Goal: Transaction & Acquisition: Purchase product/service

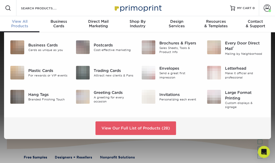
click at [16, 24] on div "View All Products" at bounding box center [19, 23] width 39 height 9
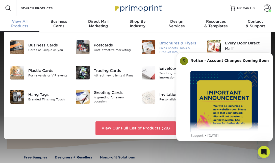
click at [166, 43] on div "Brochures & Flyers" at bounding box center [179, 43] width 40 height 6
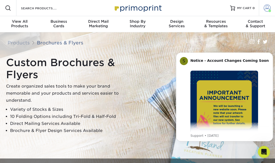
click at [267, 6] on span at bounding box center [266, 8] width 7 height 7
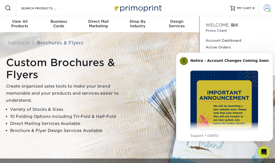
click at [267, 6] on span at bounding box center [266, 8] width 7 height 7
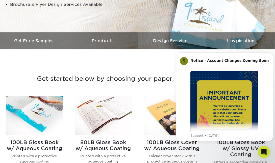
scroll to position [177, 0]
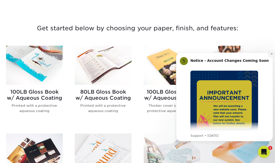
click at [272, 55] on icon "Dismiss notification" at bounding box center [271, 53] width 3 height 3
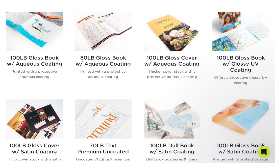
scroll to position [202, 0]
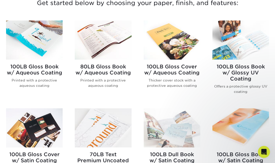
click at [177, 42] on img at bounding box center [172, 39] width 57 height 39
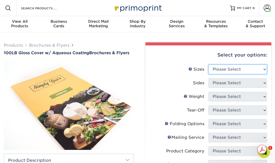
click at [259, 69] on select "Please Select 3.5" x 8.5" 3.5" x 11" 3.67" x 8.5" 4" x 8.5" 4" x 11" 4" x 12" 4…" at bounding box center [237, 70] width 59 height 10
select select "8.50x11.00"
click at [208, 65] on select "Please Select 3.5" x 8.5" 3.5" x 11" 3.67" x 8.5" 4" x 8.5" 4" x 11" 4" x 12" 4…" at bounding box center [237, 70] width 59 height 10
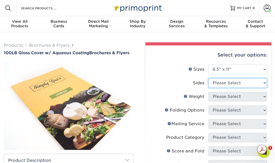
click at [242, 84] on select "Please Select Print Both Sides Print Front Only" at bounding box center [237, 83] width 59 height 10
select select "13abbda7-1d64-4f25-8bb2-c179b224825d"
click at [208, 78] on select "Please Select Print Both Sides Print Front Only" at bounding box center [237, 83] width 59 height 10
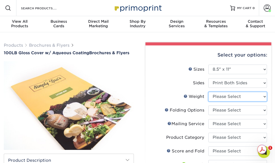
click at [250, 96] on select "Please Select 100LB" at bounding box center [237, 97] width 59 height 10
select select "100LB"
click at [208, 92] on select "Please Select 100LB" at bounding box center [237, 97] width 59 height 10
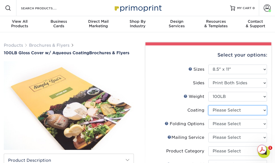
click at [249, 111] on select at bounding box center [237, 110] width 59 height 10
select select "d41dab50-ff65-4f4f-bb17-2afe4d36ae33"
click at [208, 105] on select at bounding box center [237, 110] width 59 height 10
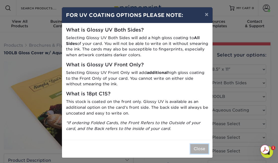
click at [200, 147] on button "Close" at bounding box center [200, 149] width 18 height 10
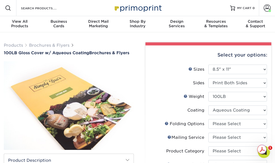
scroll to position [25, 0]
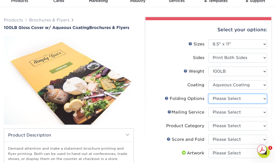
click at [249, 100] on select "Please Select FLAT - No Folding" at bounding box center [237, 99] width 59 height 10
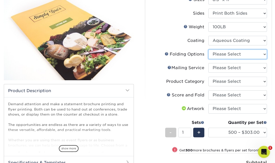
scroll to position [76, 0]
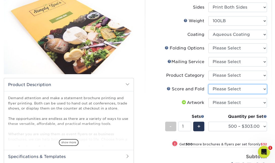
click at [251, 88] on select "Please Select No Scoring and Folding Score & fold in half Score and 1/2 Fold on…" at bounding box center [237, 89] width 59 height 10
select select "693e0d4e-af90-4796-9ba3-e200b26a5d59"
click at [208, 84] on select "Please Select No Scoring and Folding Score & fold in half Score and 1/2 Fold on…" at bounding box center [237, 89] width 59 height 10
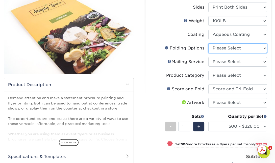
click at [230, 48] on select "Please Select FLAT - No Folding" at bounding box center [237, 48] width 59 height 10
select select "9b1d5825-34d1-4721-9874-ed79abb003d7"
click at [208, 43] on select "Please Select FLAT - No Folding" at bounding box center [237, 48] width 59 height 10
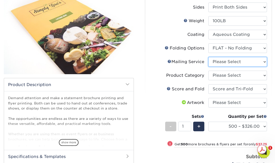
click at [238, 62] on select "Please Select No Direct Mailing Service No, I will mail/stamp/imprint Direct Ma…" at bounding box center [237, 62] width 59 height 10
select select "3e5e9bdd-d78a-4c28-a41d-fe1407925ca6"
click at [208, 57] on select "Please Select No Direct Mailing Service No, I will mail/stamp/imprint Direct Ma…" at bounding box center [237, 62] width 59 height 10
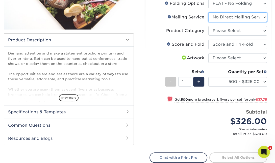
scroll to position [126, 0]
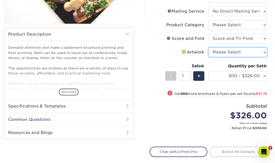
click at [240, 53] on select "Please Select I will upload files I need a design - $175" at bounding box center [237, 52] width 59 height 10
select select "upload"
click at [208, 47] on select "Please Select I will upload files I need a design - $175" at bounding box center [237, 52] width 59 height 10
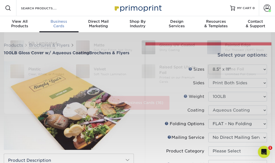
scroll to position [0, 0]
click at [58, 23] on span "Business" at bounding box center [58, 21] width 39 height 5
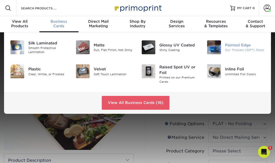
click at [237, 45] on div "Painted Edge" at bounding box center [245, 45] width 40 height 6
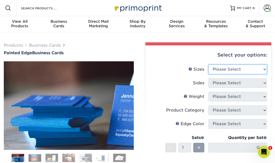
click at [248, 68] on select "Please Select 2" x 3.5" - Standard 2.125" x 3.375" - European 2.5" x 2.5" - Squ…" at bounding box center [237, 70] width 59 height 10
select select "2.50x2.50"
click at [208, 65] on select "Please Select 2" x 3.5" - Standard 2.125" x 3.375" - European 2.5" x 2.5" - Squ…" at bounding box center [237, 70] width 59 height 10
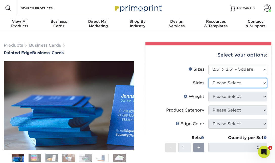
click at [242, 82] on select "Please Select Print Both Sides Print Front Only" at bounding box center [237, 83] width 59 height 10
select select "13abbda7-1d64-4f25-8bb2-c179b224825d"
click at [208, 78] on select "Please Select Print Both Sides Print Front Only" at bounding box center [237, 83] width 59 height 10
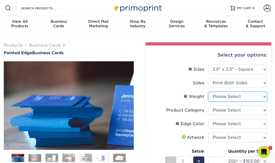
click at [247, 96] on select "Please Select 32PTUC" at bounding box center [237, 97] width 59 height 10
select select "32PTUC"
click at [208, 92] on select "Please Select 32PTUC" at bounding box center [237, 97] width 59 height 10
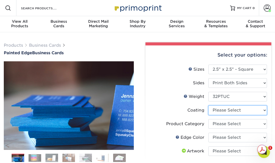
click at [246, 110] on select at bounding box center [237, 110] width 59 height 10
select select "3e7618de-abca-4bda-9f97-8b9129e913d8"
click at [208, 105] on select at bounding box center [237, 110] width 59 height 10
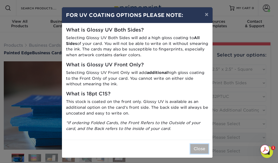
click at [202, 150] on button "Close" at bounding box center [200, 149] width 18 height 10
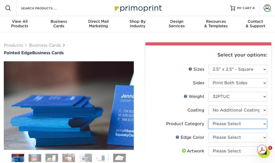
click at [246, 122] on select "Please Select Business Cards" at bounding box center [237, 124] width 59 height 10
select select "3b5148f1-0588-4f88-a218-97bcfdce65c1"
click at [208, 119] on select "Please Select Business Cards" at bounding box center [237, 124] width 59 height 10
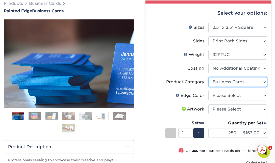
scroll to position [50, 0]
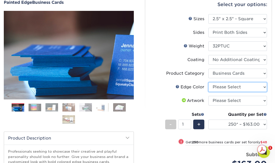
click at [260, 87] on select "Please Select Charcoal Black Brown Blue Pearlescent Blue Pearlescent Gold Pearl…" at bounding box center [237, 87] width 59 height 10
select select "34794e23-ba15-445e-813c-341542a5462f"
click at [208, 82] on select "Please Select Charcoal Black Brown Blue Pearlescent Blue Pearlescent Gold Pearl…" at bounding box center [237, 87] width 59 height 10
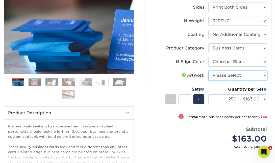
click at [254, 75] on select "Please Select I will upload files I need a design - $100" at bounding box center [237, 76] width 59 height 10
select select "upload"
click at [208, 71] on select "Please Select I will upload files I need a design - $100" at bounding box center [237, 76] width 59 height 10
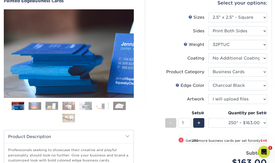
scroll to position [25, 0]
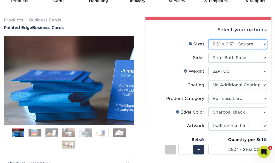
click at [252, 44] on select "Please Select 2" x 3.5" - Standard 2.125" x 3.375" - European 2.5" x 2.5" - Squ…" at bounding box center [237, 44] width 59 height 10
select select "2.00x3.50"
click at [208, 39] on select "Please Select 2" x 3.5" - Standard 2.125" x 3.375" - European 2.5" x 2.5" - Squ…" at bounding box center [237, 44] width 59 height 10
select select "-1"
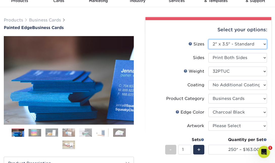
select select "-1"
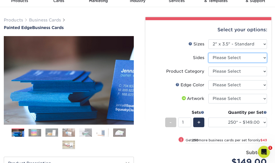
click at [254, 57] on select "Please Select Print Both Sides Print Front Only" at bounding box center [237, 58] width 59 height 10
select select "13abbda7-1d64-4f25-8bb2-c179b224825d"
click at [208, 53] on select "Please Select Print Both Sides Print Front Only" at bounding box center [237, 58] width 59 height 10
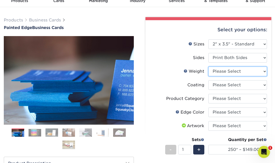
click at [250, 70] on select "Please Select 32PTUC" at bounding box center [237, 72] width 59 height 10
select select "32PTUC"
click at [208, 67] on select "Please Select 32PTUC" at bounding box center [237, 72] width 59 height 10
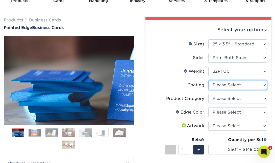
click at [238, 85] on select at bounding box center [237, 85] width 59 height 10
select select "3e7618de-abca-4bda-9f97-8b9129e913d8"
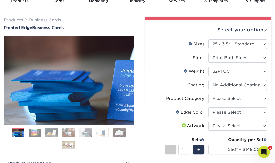
click at [208, 80] on select at bounding box center [237, 85] width 59 height 10
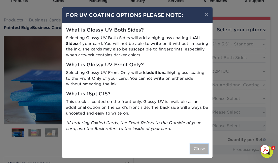
click at [202, 150] on button "Close" at bounding box center [200, 149] width 18 height 10
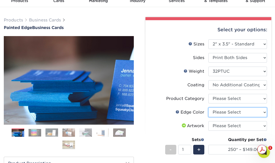
click at [239, 112] on select "Please Select Charcoal Black Brown Blue Pearlescent Blue Pearlescent Gold Pearl…" at bounding box center [237, 112] width 59 height 10
select select "34794e23-ba15-445e-813c-341542a5462f"
click at [208, 107] on select "Please Select Charcoal Black Brown Blue Pearlescent Blue Pearlescent Gold Pearl…" at bounding box center [237, 112] width 59 height 10
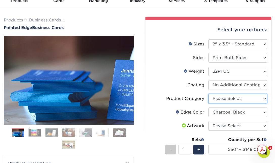
click at [239, 98] on select "Please Select Business Cards" at bounding box center [237, 99] width 59 height 10
select select "3b5148f1-0588-4f88-a218-97bcfdce65c1"
click at [208, 94] on select "Please Select Business Cards" at bounding box center [237, 99] width 59 height 10
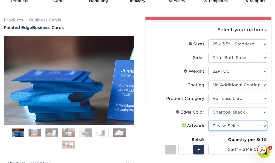
click at [252, 125] on select "Please Select I will upload files I need a design - $100" at bounding box center [237, 126] width 59 height 10
select select "upload"
click at [208, 121] on select "Please Select I will upload files I need a design - $100" at bounding box center [237, 126] width 59 height 10
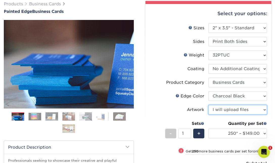
scroll to position [50, 0]
